Goal: Information Seeking & Learning: Find specific fact

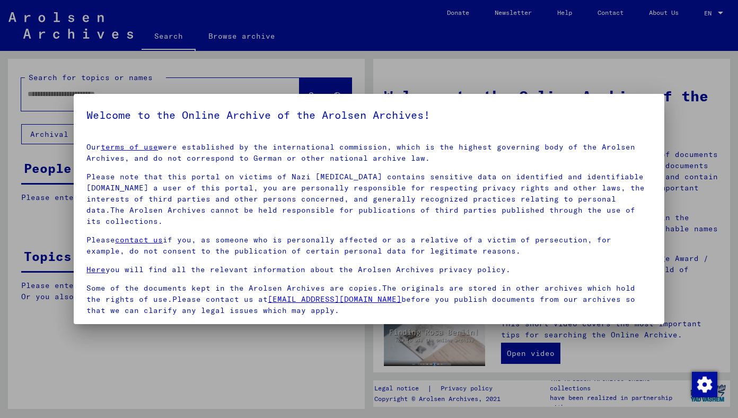
scroll to position [76, 0]
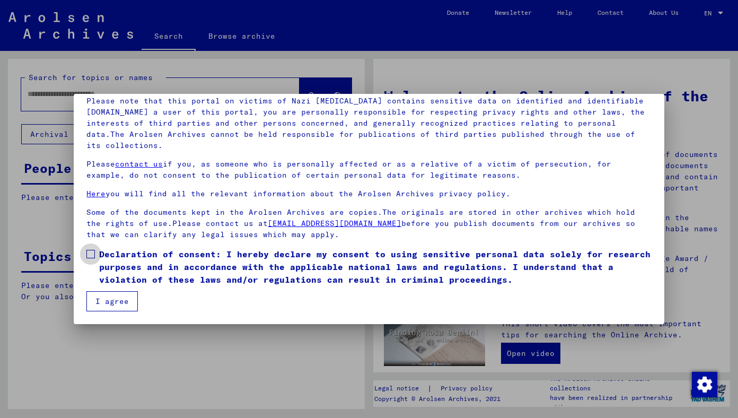
click at [95, 255] on label "Declaration of consent: I hereby declare my consent to using sensitive personal…" at bounding box center [368, 267] width 565 height 38
click at [111, 297] on button "I agree" at bounding box center [111, 301] width 51 height 20
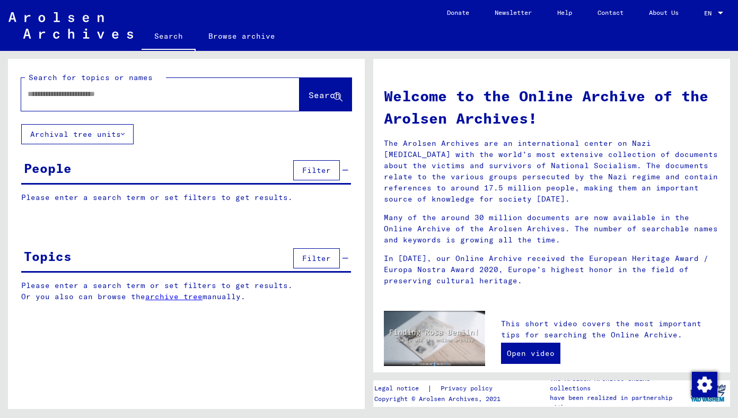
click at [154, 93] on input "text" at bounding box center [148, 94] width 240 height 11
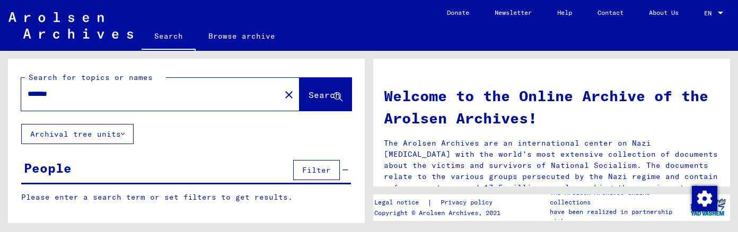
type input "*******"
click at [310, 87] on button "Search" at bounding box center [326, 94] width 52 height 33
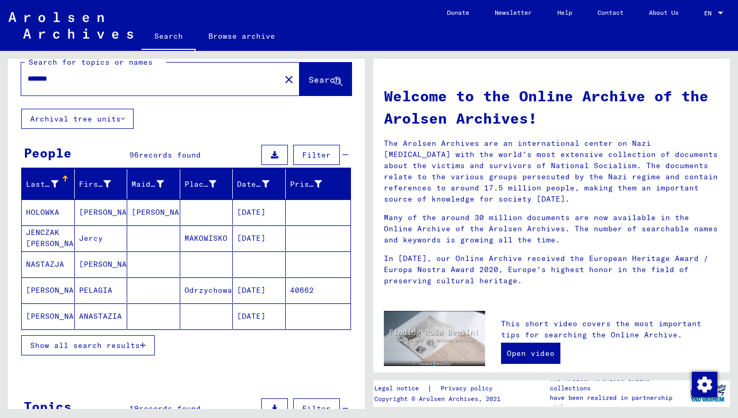
scroll to position [18, 0]
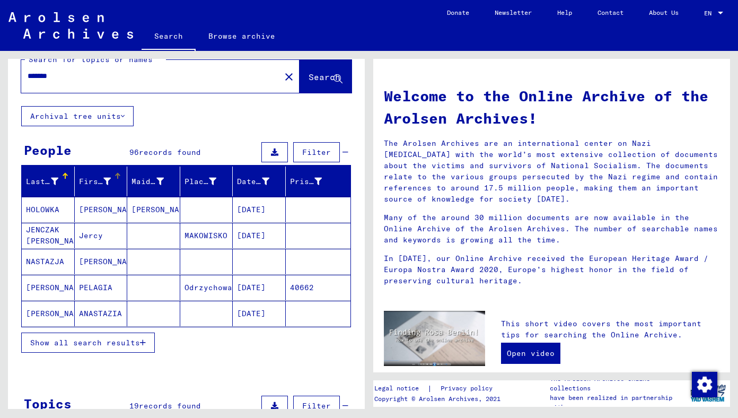
click at [111, 176] on div at bounding box center [106, 181] width 7 height 11
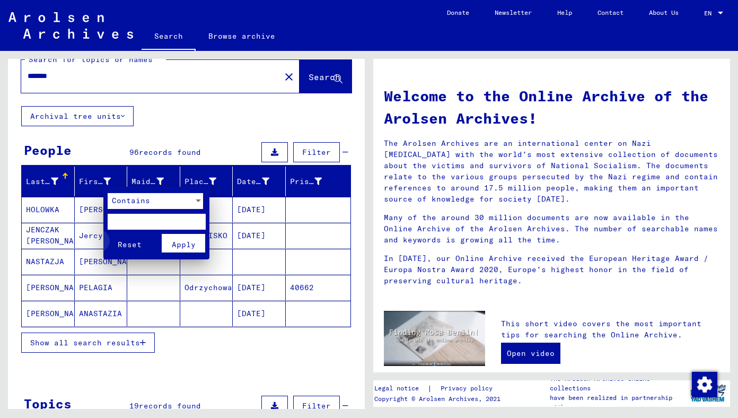
drag, startPoint x: 132, startPoint y: 246, endPoint x: 178, endPoint y: 335, distance: 100.1
click at [178, 335] on div "Contains Reset Apply" at bounding box center [369, 209] width 738 height 418
click at [186, 347] on div at bounding box center [369, 209] width 738 height 418
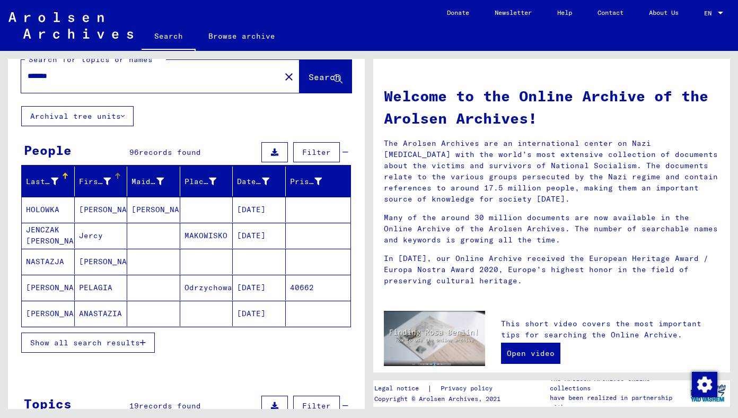
click at [116, 182] on div "First Name" at bounding box center [103, 181] width 48 height 17
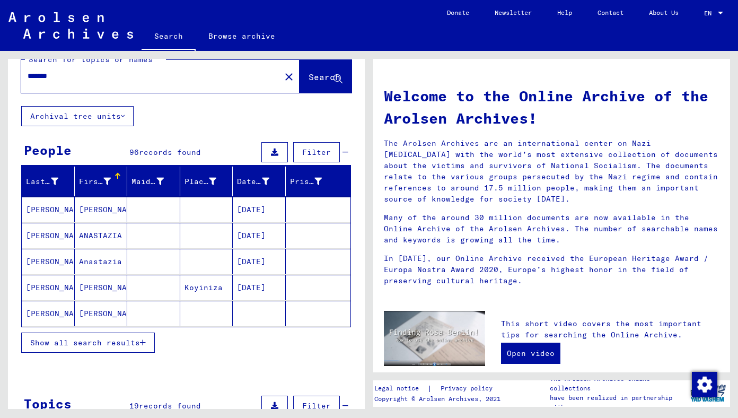
click at [122, 338] on span "Show all search results" at bounding box center [85, 343] width 110 height 10
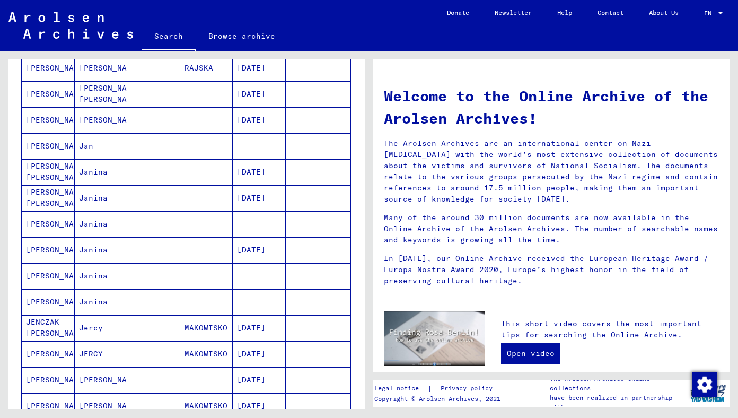
scroll to position [559, 0]
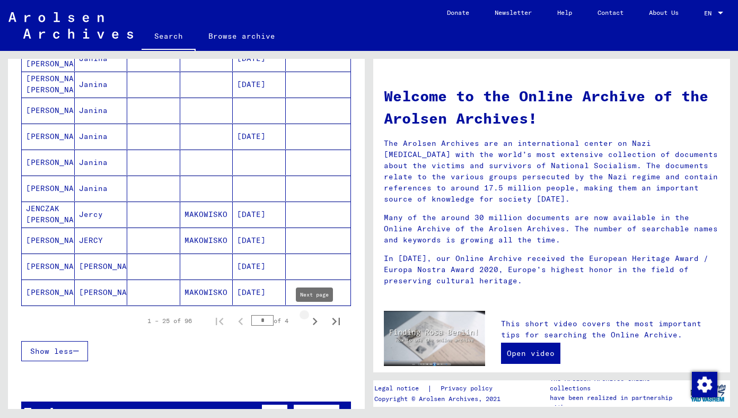
click at [320, 323] on icon "Next page" at bounding box center [315, 321] width 15 height 15
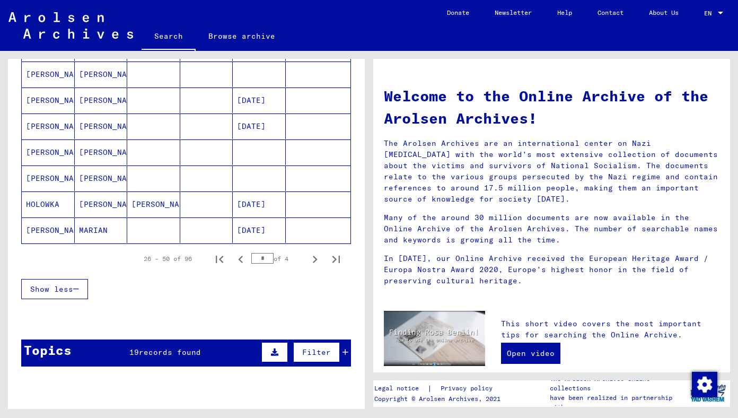
scroll to position [621, 0]
click at [314, 261] on icon "Next page" at bounding box center [315, 259] width 5 height 7
type input "*"
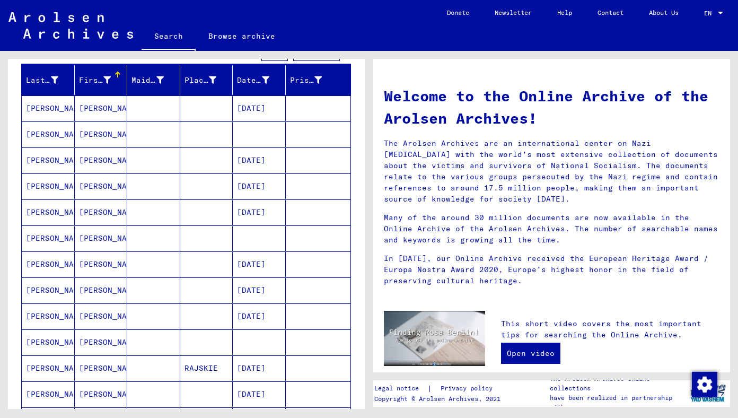
scroll to position [124, 0]
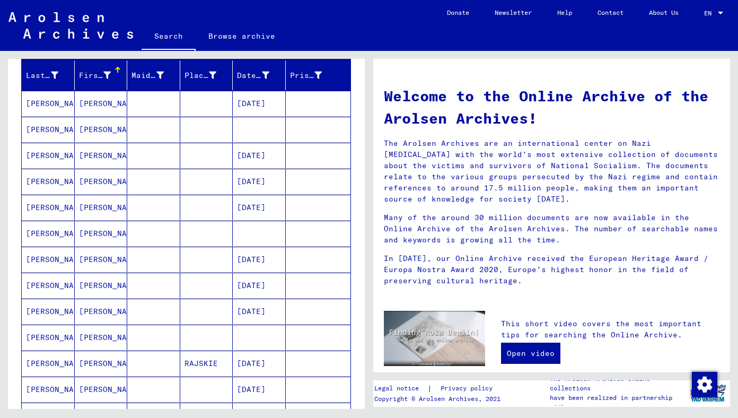
click at [107, 228] on mat-cell "[PERSON_NAME]" at bounding box center [101, 233] width 53 height 25
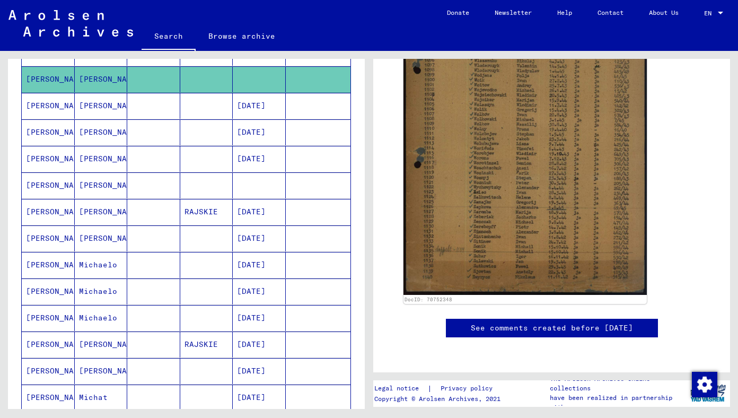
scroll to position [282, 0]
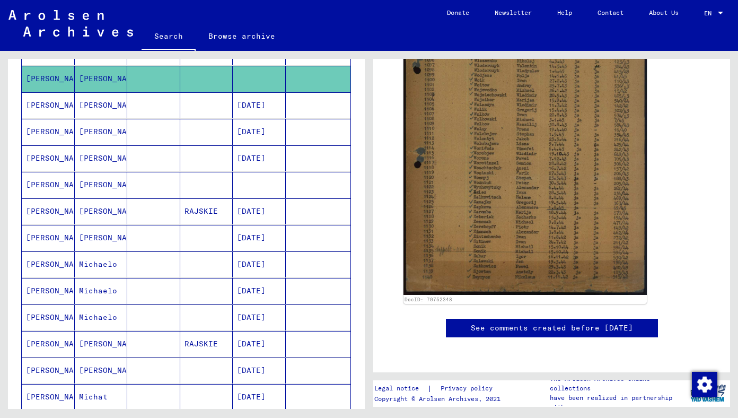
click at [103, 253] on mat-cell "Michaelo" at bounding box center [101, 264] width 53 height 26
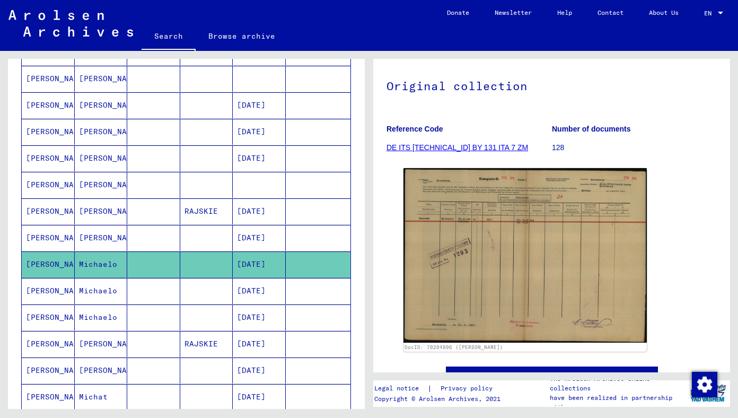
scroll to position [333, 0]
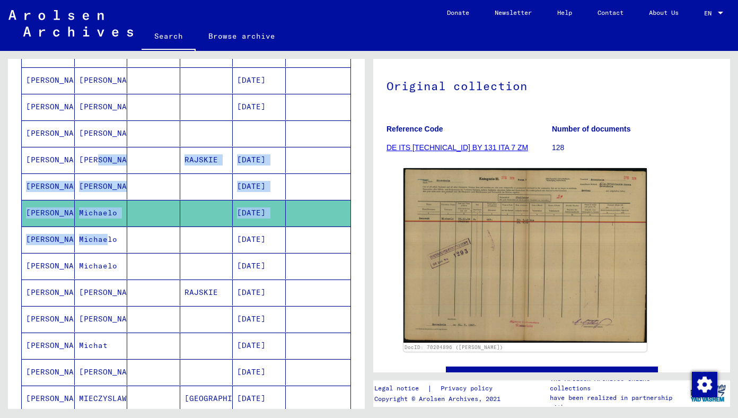
drag, startPoint x: 102, startPoint y: 240, endPoint x: 78, endPoint y: 174, distance: 69.4
click at [85, 226] on mat-cell "Michaelo" at bounding box center [101, 239] width 53 height 26
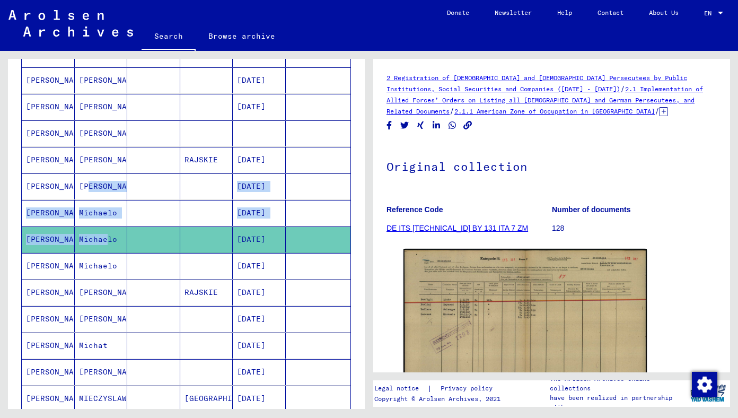
click at [94, 242] on mat-cell "Michaelo" at bounding box center [101, 239] width 53 height 26
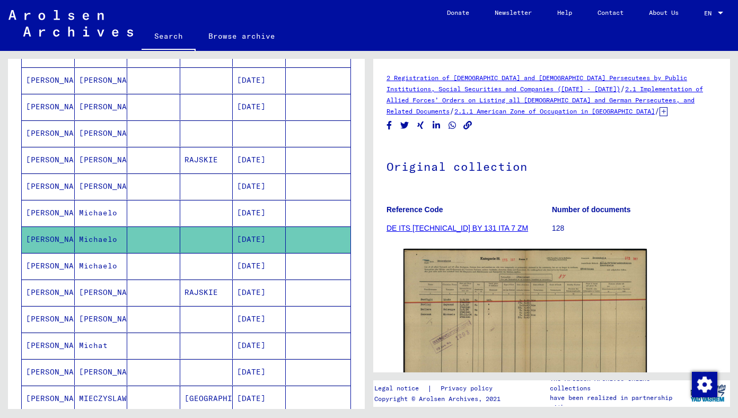
click at [104, 271] on mat-cell "Michaelo" at bounding box center [101, 266] width 53 height 26
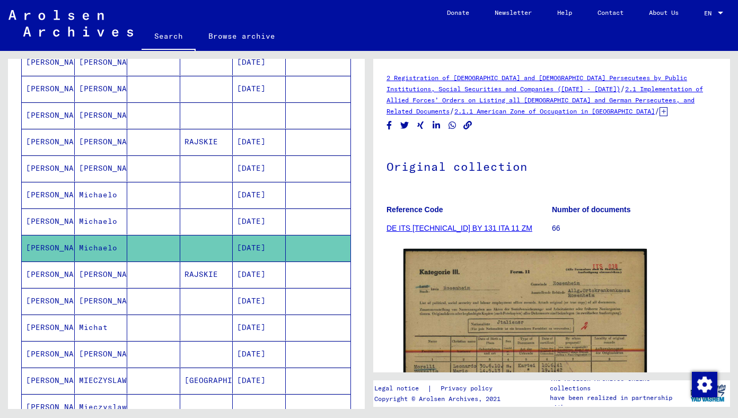
scroll to position [352, 0]
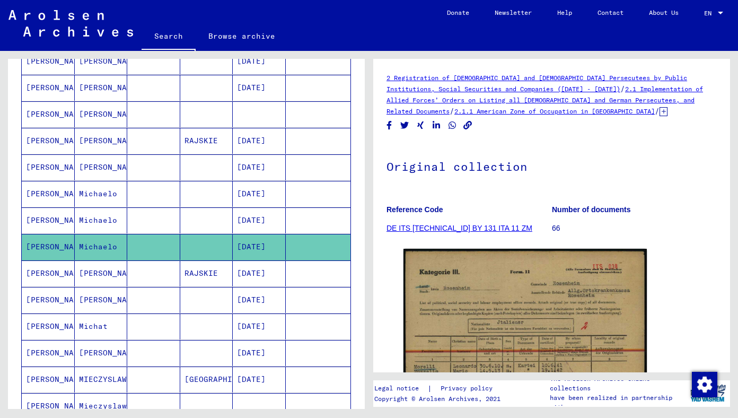
click at [104, 276] on mat-cell "[PERSON_NAME]" at bounding box center [101, 273] width 53 height 26
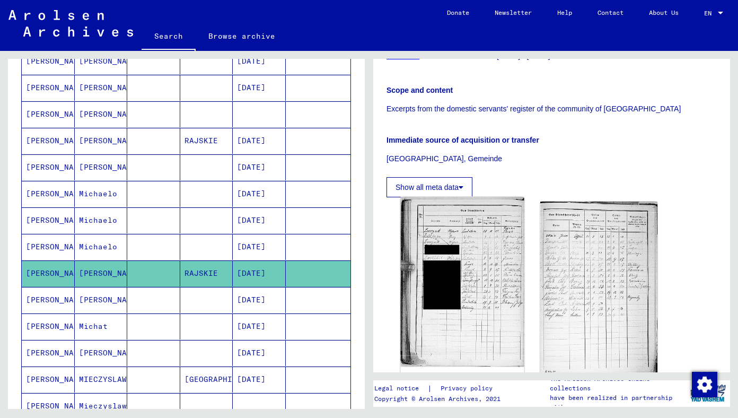
scroll to position [211, 0]
